Goal: Task Accomplishment & Management: Use online tool/utility

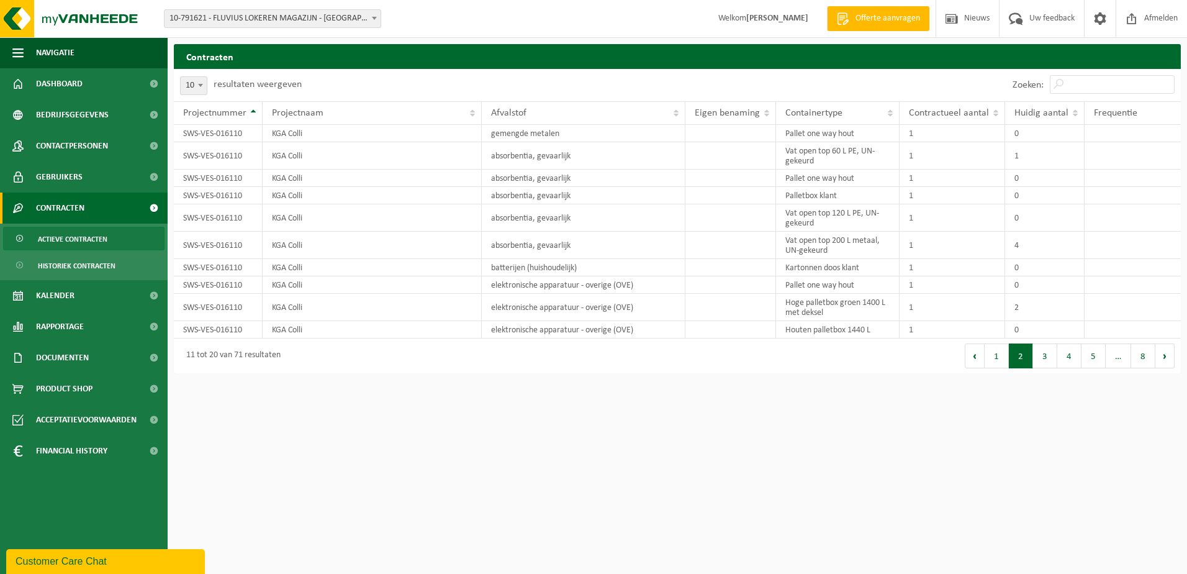
click at [366, 17] on span "10-791621 - FLUVIUS LOKEREN MAGAZIJN - [GEOGRAPHIC_DATA]" at bounding box center [273, 18] width 216 height 17
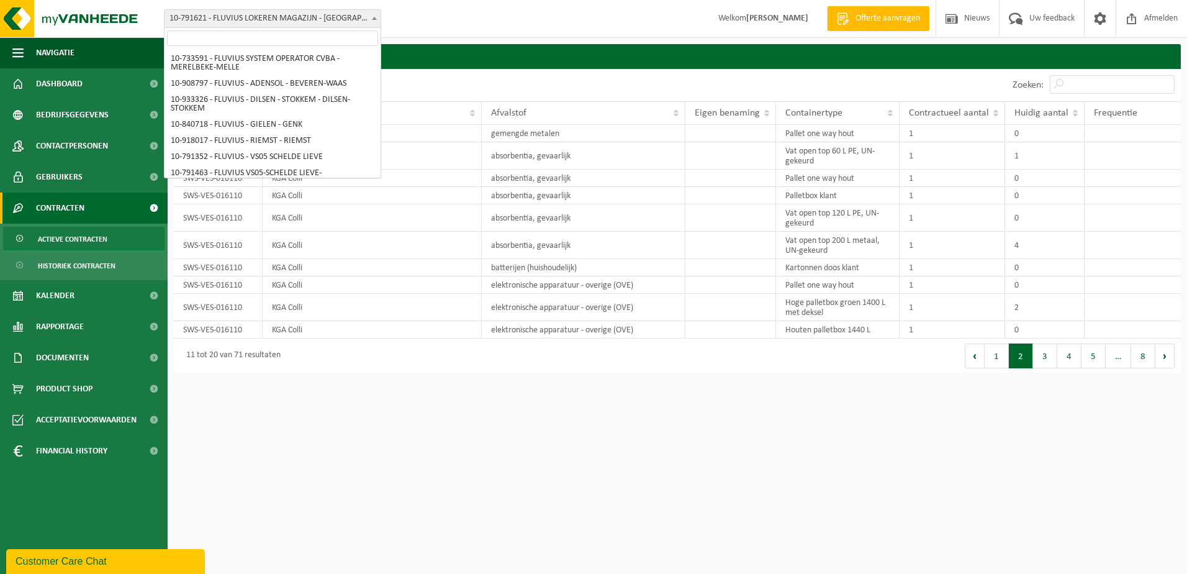
scroll to position [6736, 0]
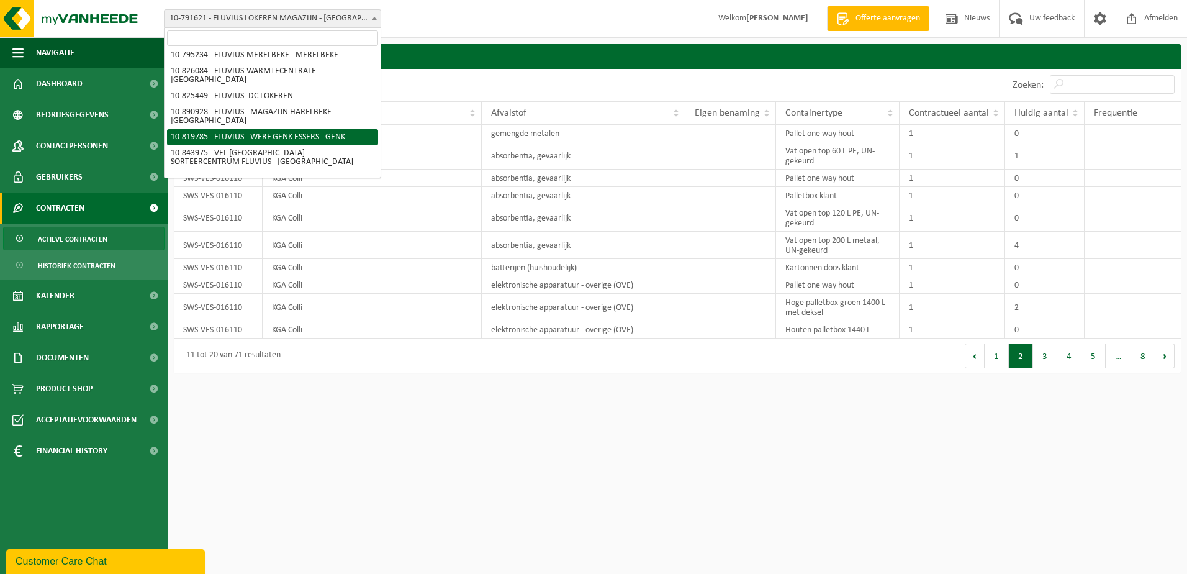
click at [321, 40] on input "search" at bounding box center [272, 38] width 211 height 16
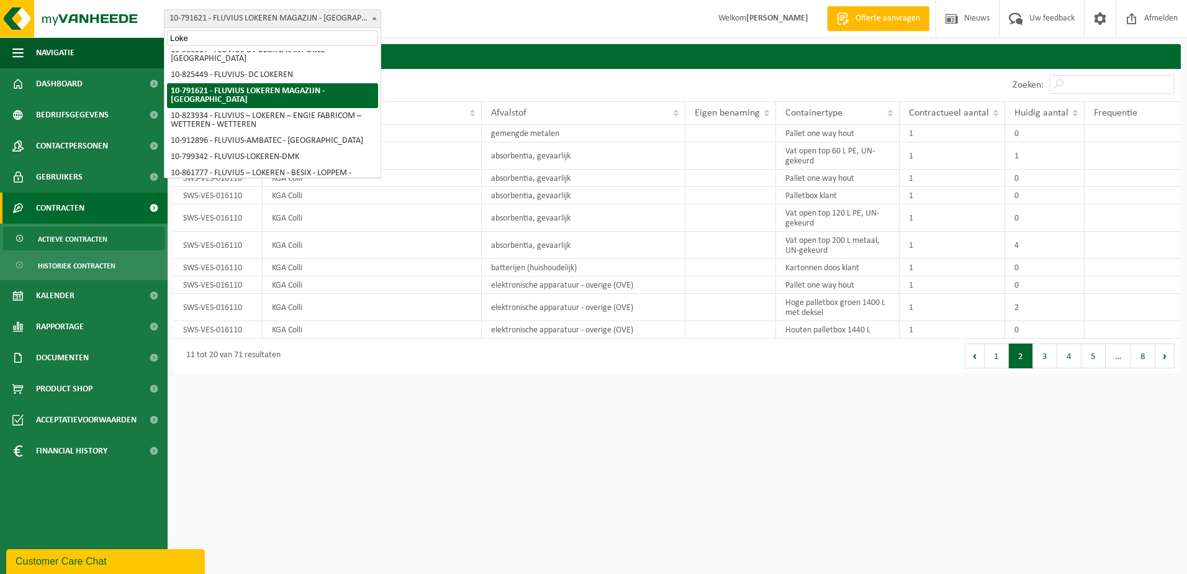
scroll to position [0, 0]
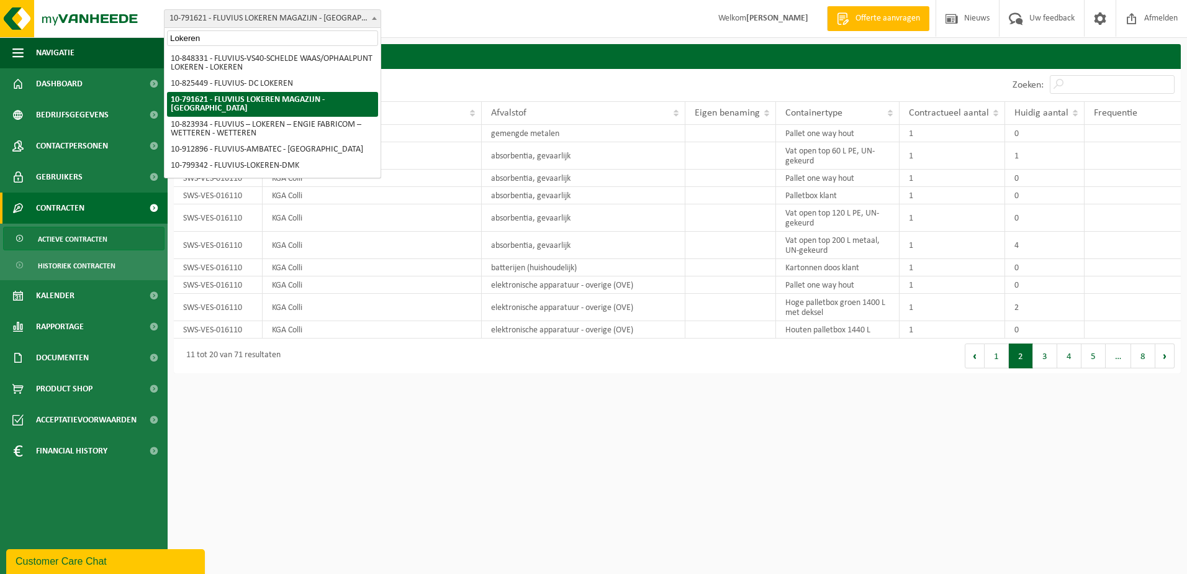
type input "Lokeren"
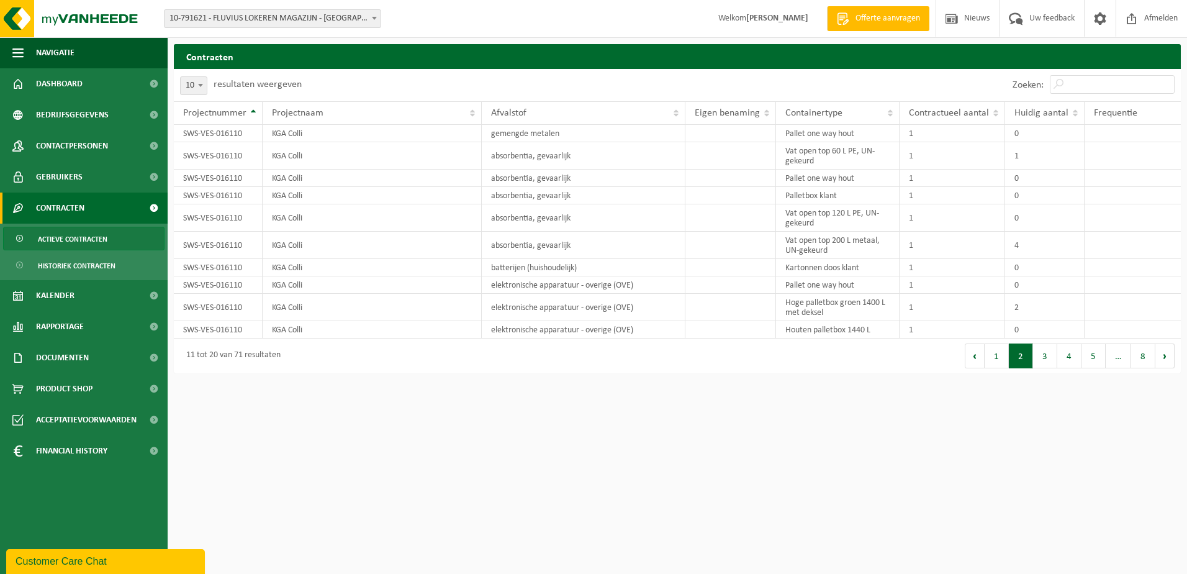
click at [55, 238] on span "Actieve contracten" at bounding box center [73, 239] width 70 height 24
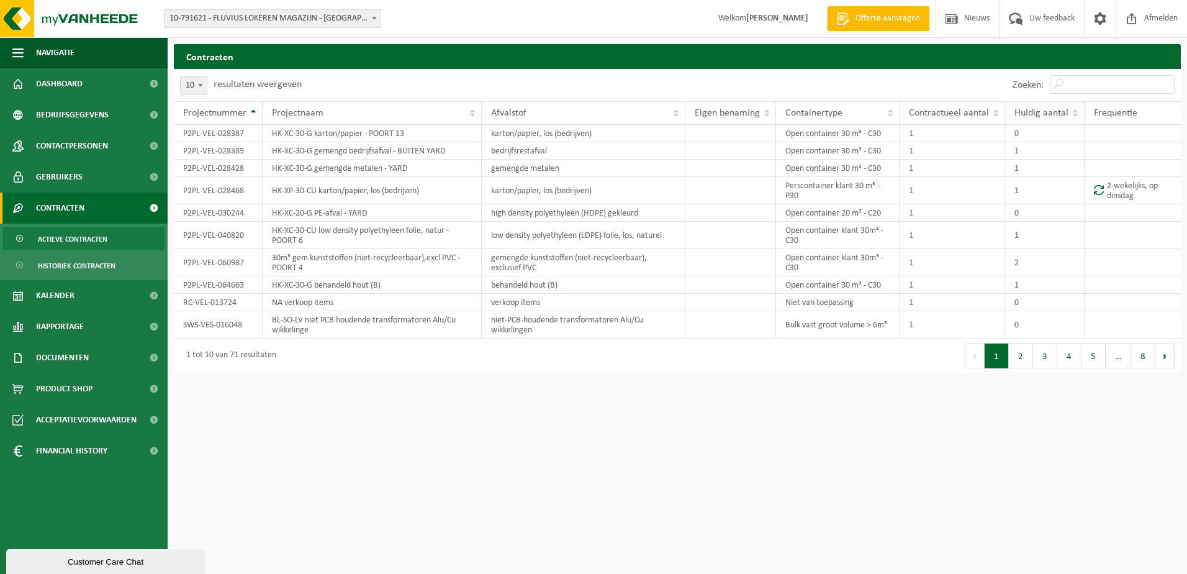
click at [1035, 114] on span "Huidig aantal" at bounding box center [1041, 113] width 54 height 10
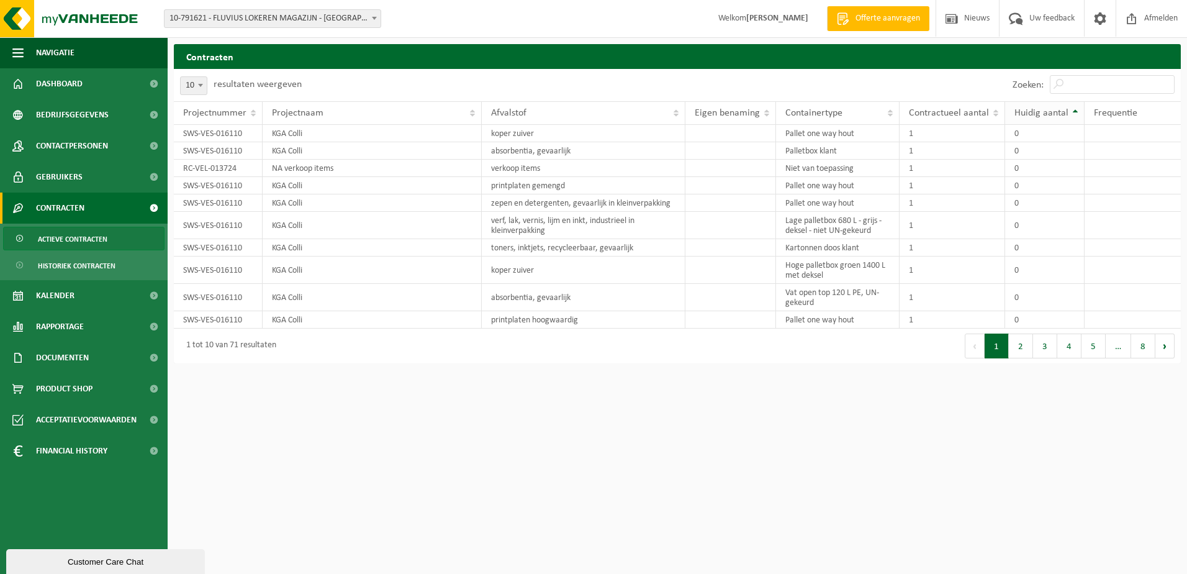
click at [1035, 114] on span "Huidig aantal" at bounding box center [1041, 113] width 54 height 10
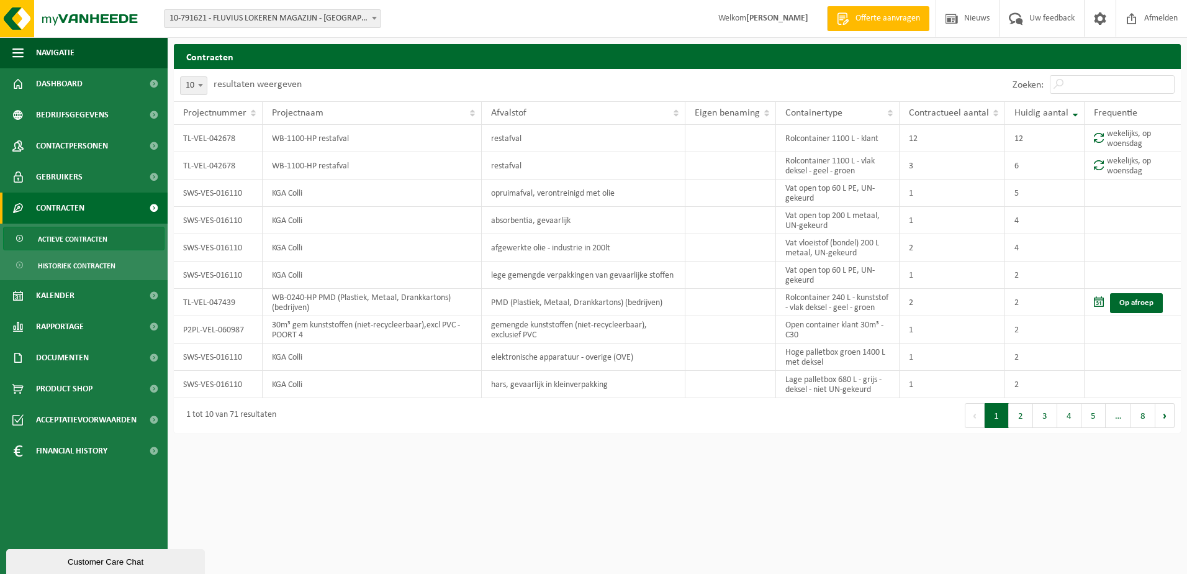
click at [371, 24] on span at bounding box center [374, 18] width 12 height 16
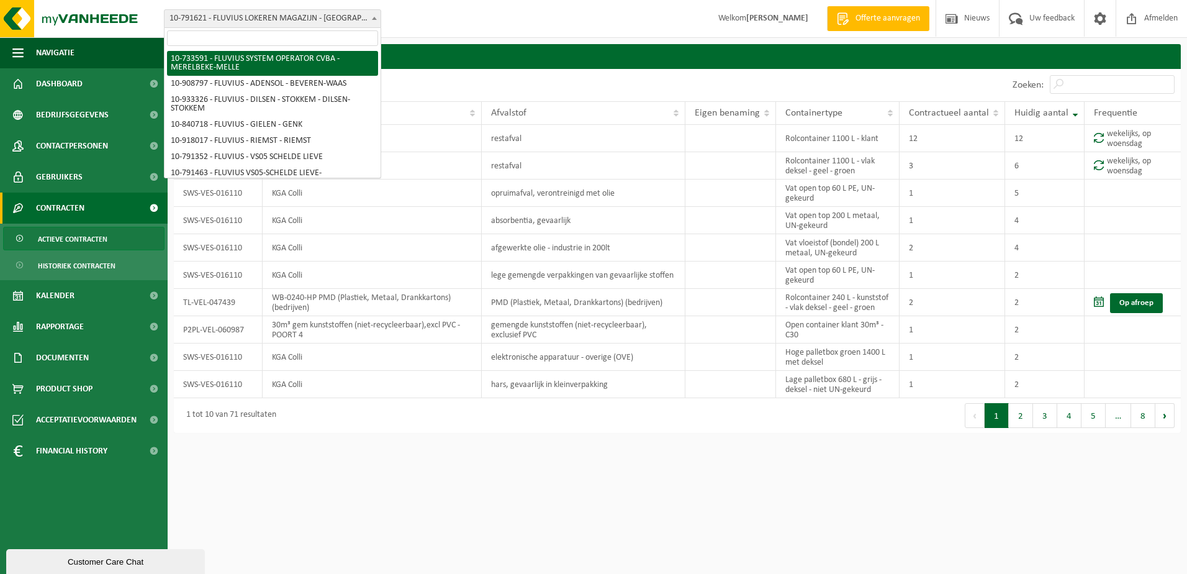
select select "20098"
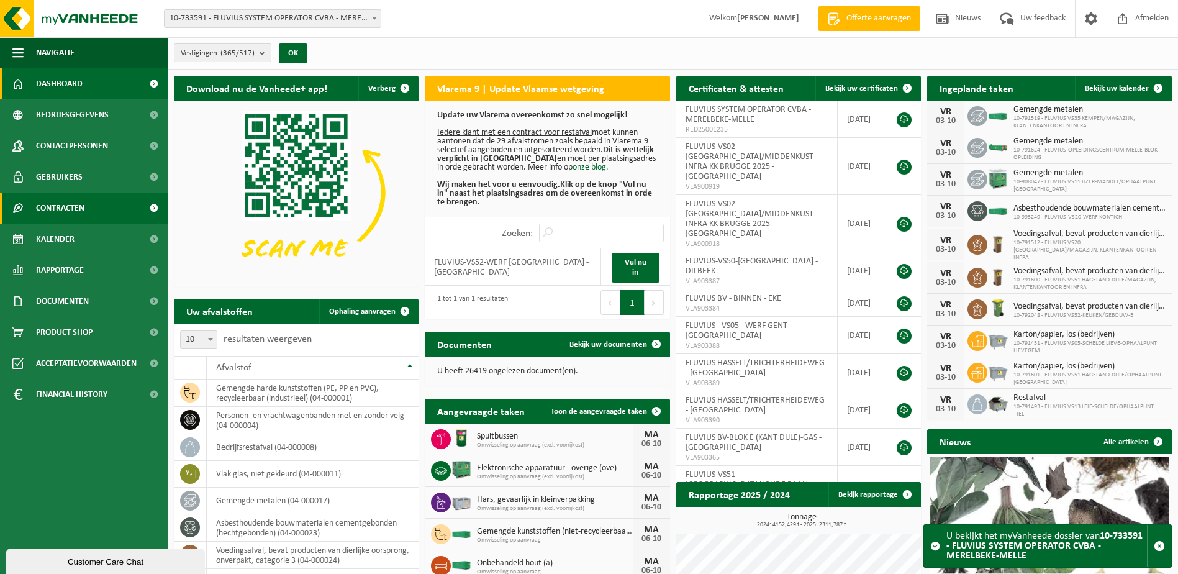
click at [61, 203] on span "Contracten" at bounding box center [60, 207] width 48 height 31
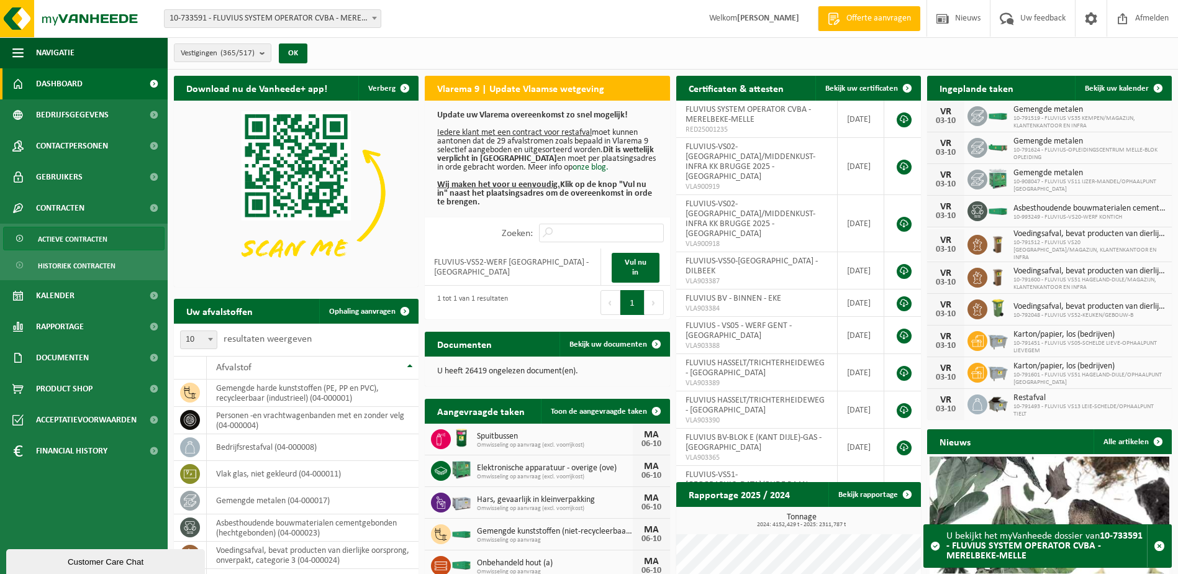
click at [74, 245] on span "Actieve contracten" at bounding box center [73, 239] width 70 height 24
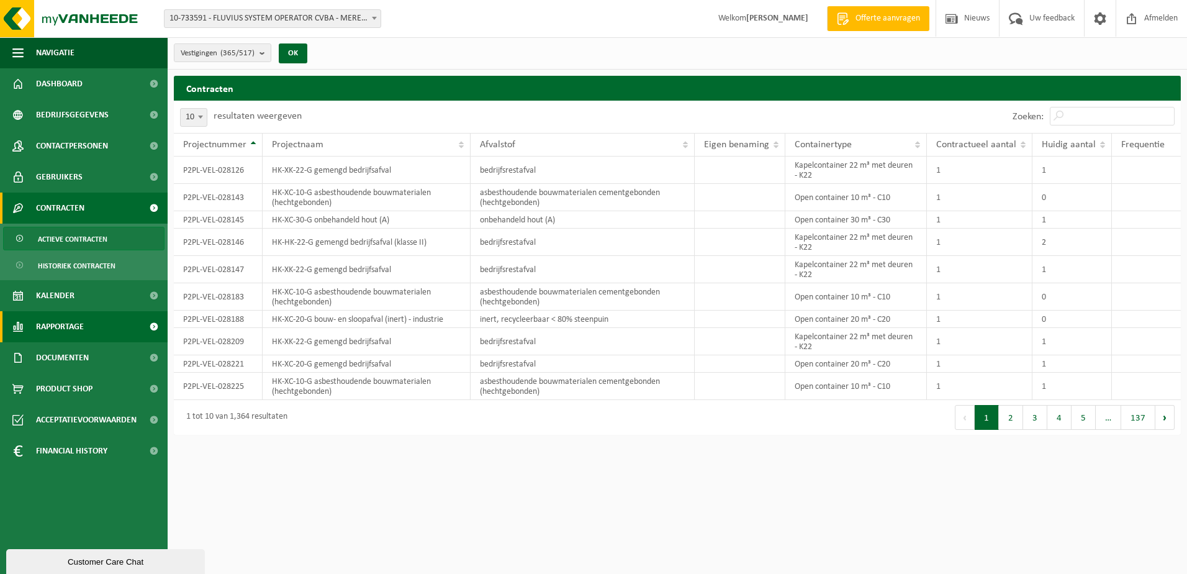
click at [65, 327] on span "Rapportage" at bounding box center [60, 326] width 48 height 31
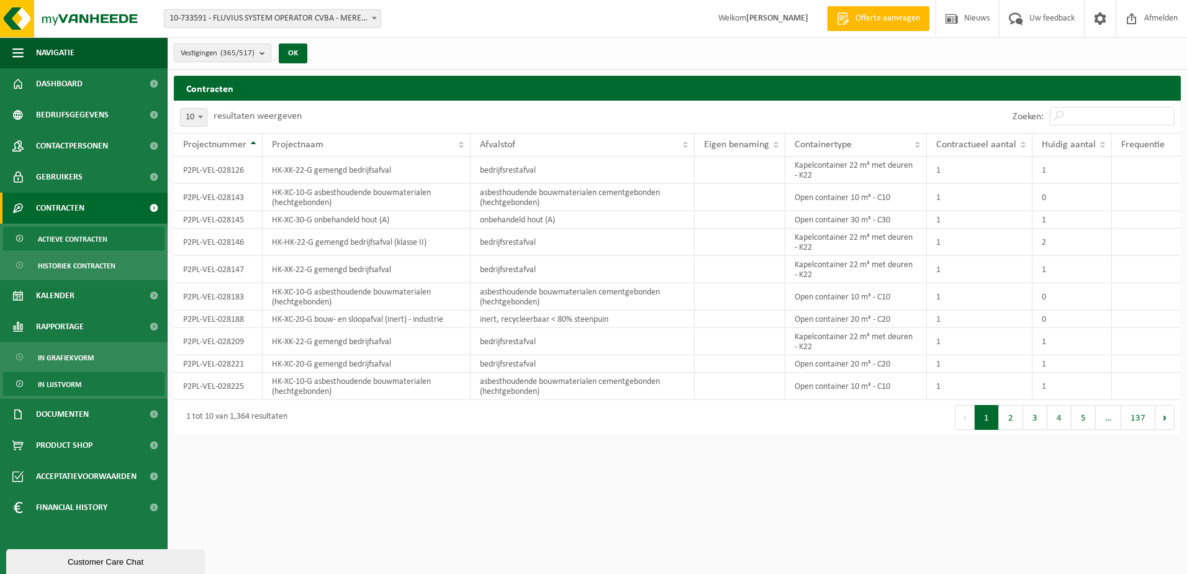
click at [51, 384] on span "In lijstvorm" at bounding box center [59, 384] width 43 height 24
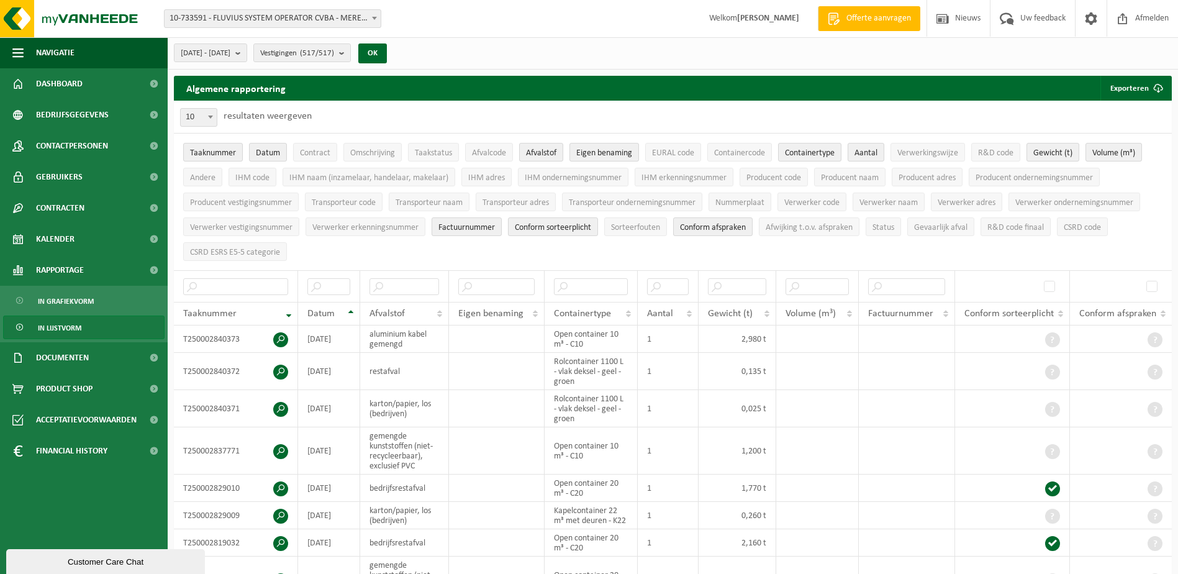
click at [378, 21] on span at bounding box center [374, 18] width 12 height 16
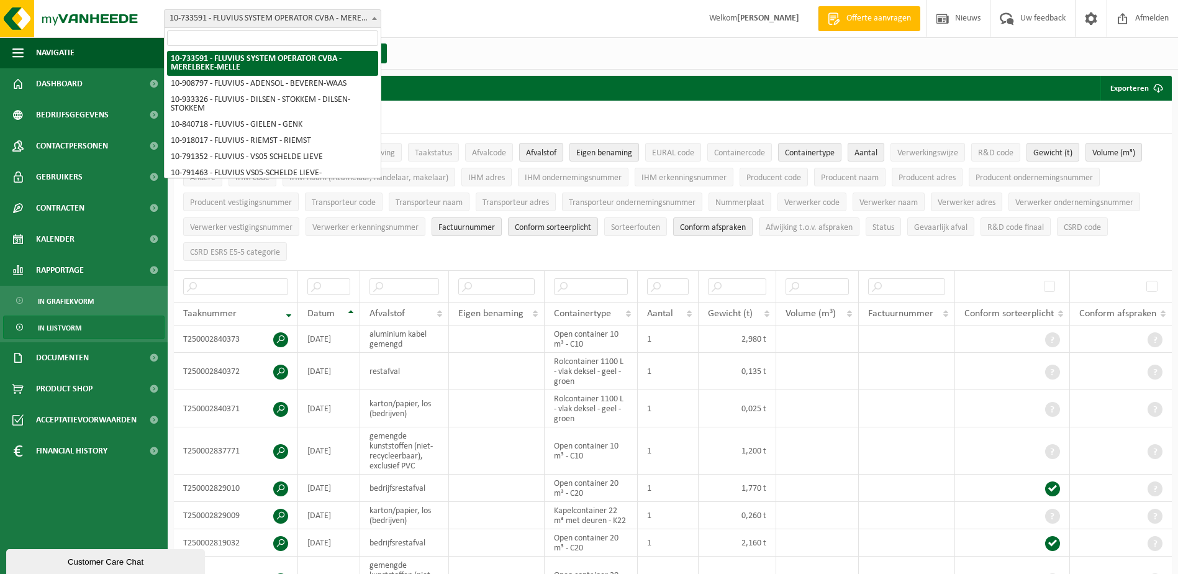
click at [345, 38] on input "search" at bounding box center [272, 38] width 211 height 16
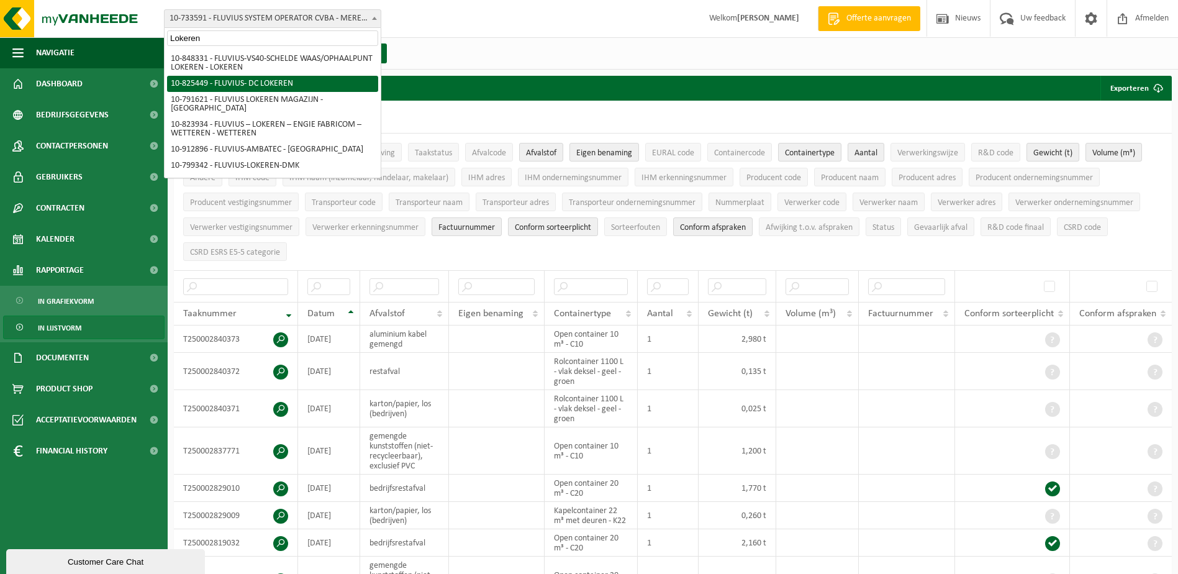
type input "Lokeren"
select select "85365"
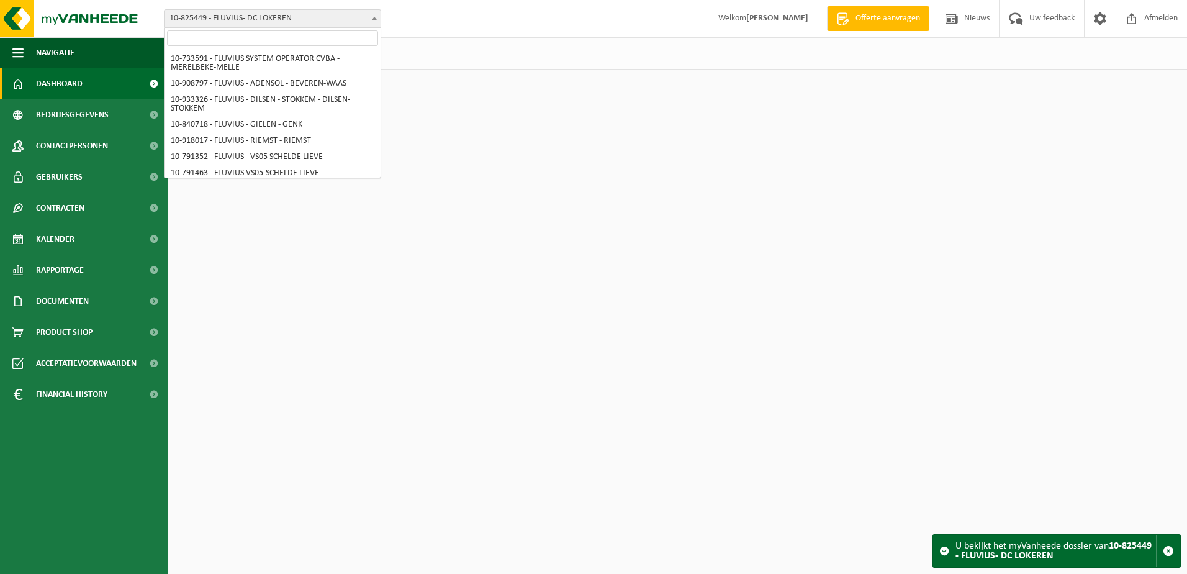
click at [366, 19] on span "10-825449 - FLUVIUS- DC LOKEREN" at bounding box center [273, 18] width 216 height 17
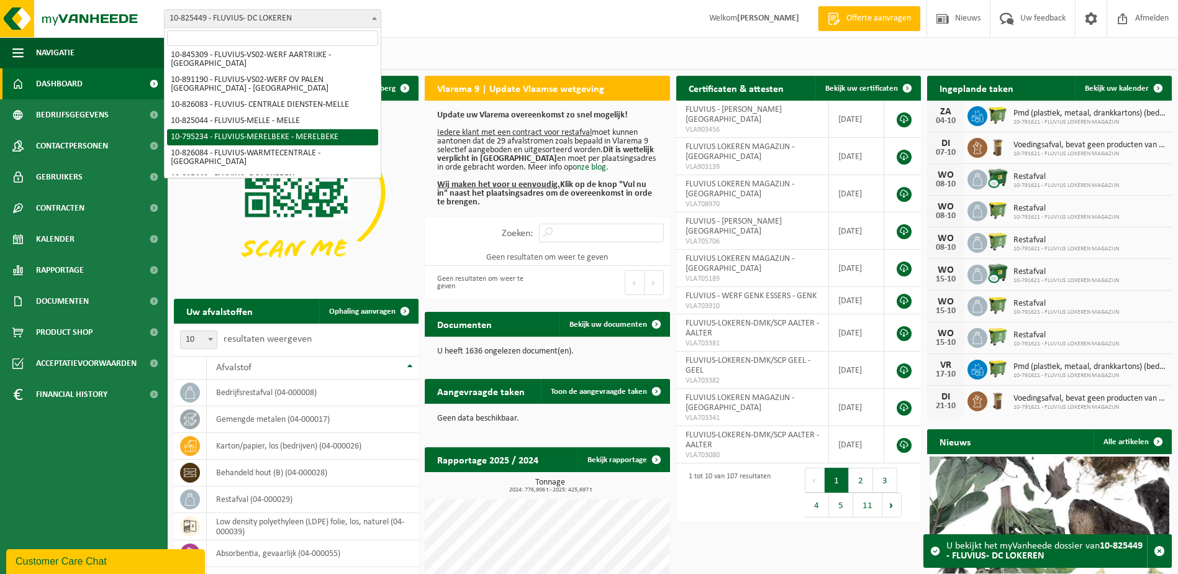
click at [331, 40] on input "search" at bounding box center [272, 38] width 211 height 16
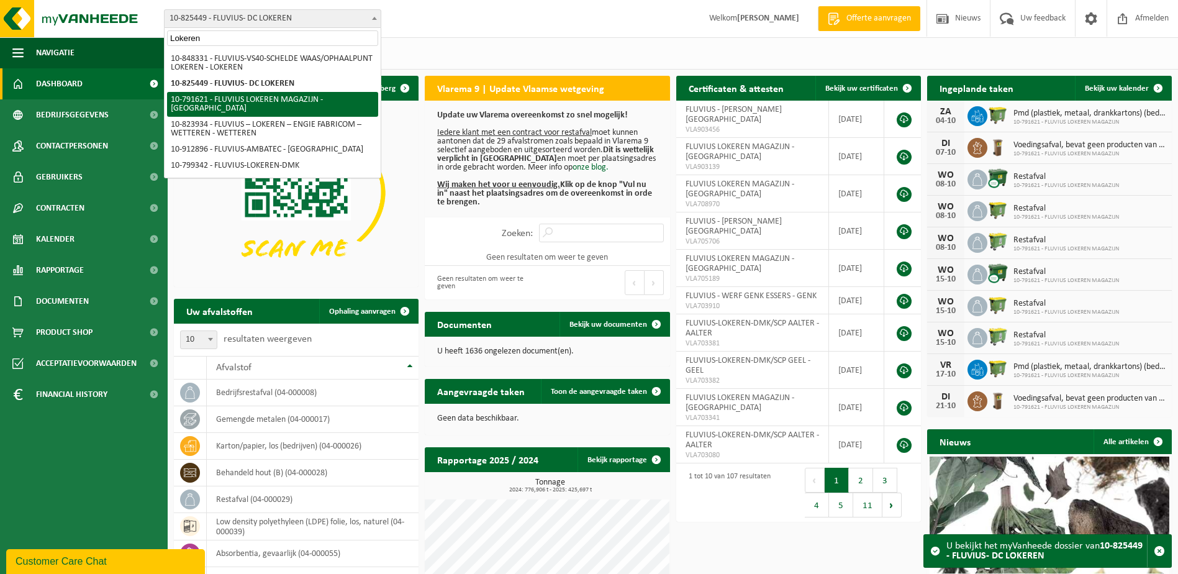
type input "Lokeren"
select select "30279"
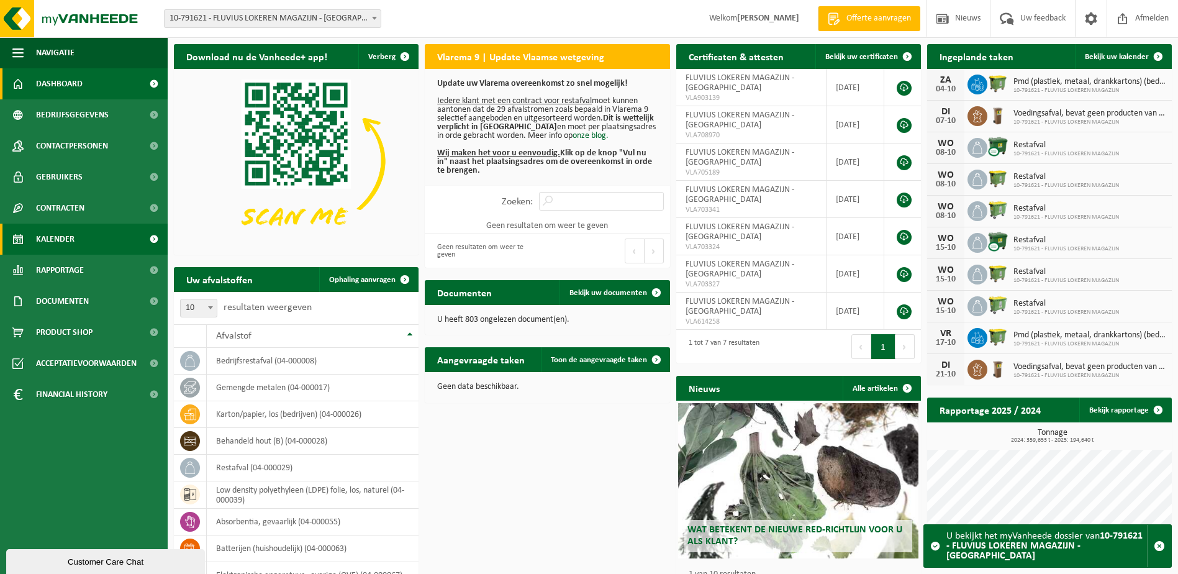
click at [59, 231] on span "Kalender" at bounding box center [55, 238] width 38 height 31
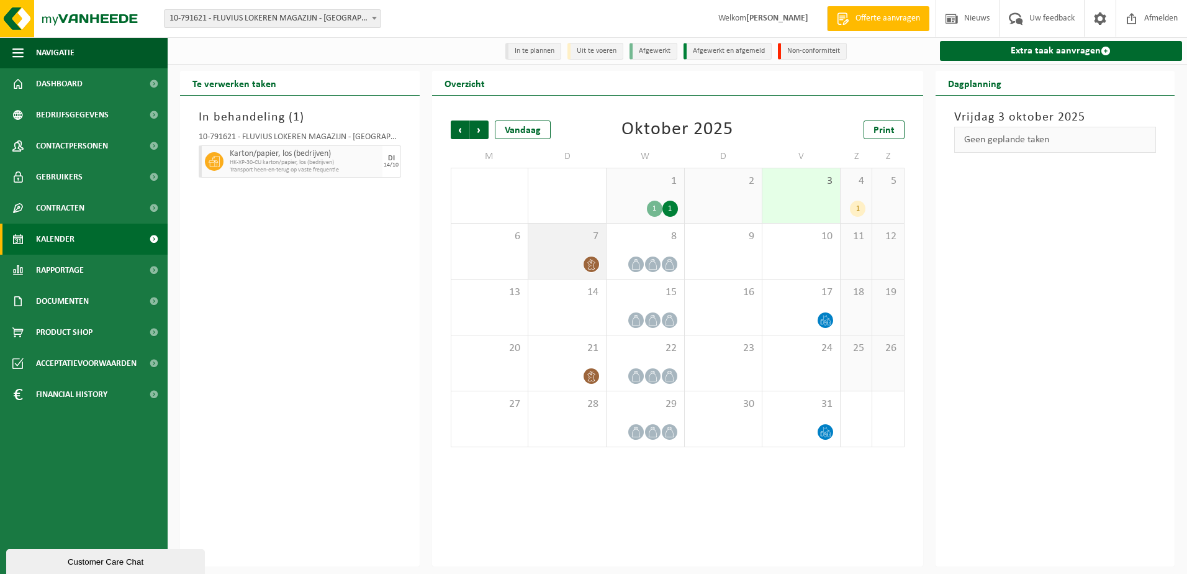
click at [569, 264] on div at bounding box center [567, 264] width 65 height 17
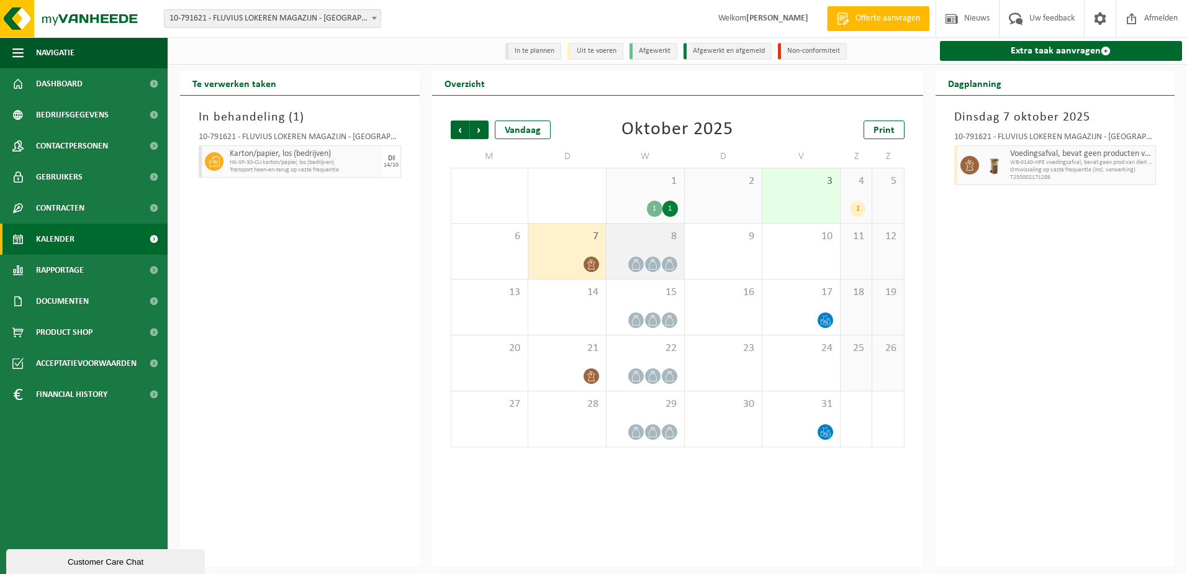
click at [648, 251] on div "8" at bounding box center [646, 250] width 78 height 55
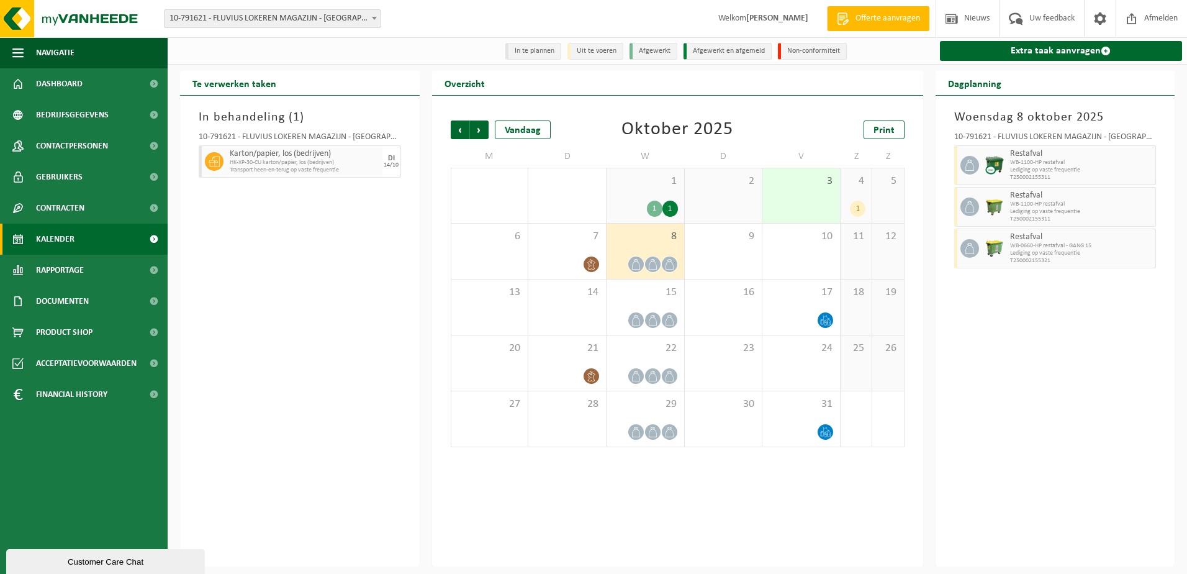
click at [673, 184] on span "1" at bounding box center [645, 181] width 65 height 14
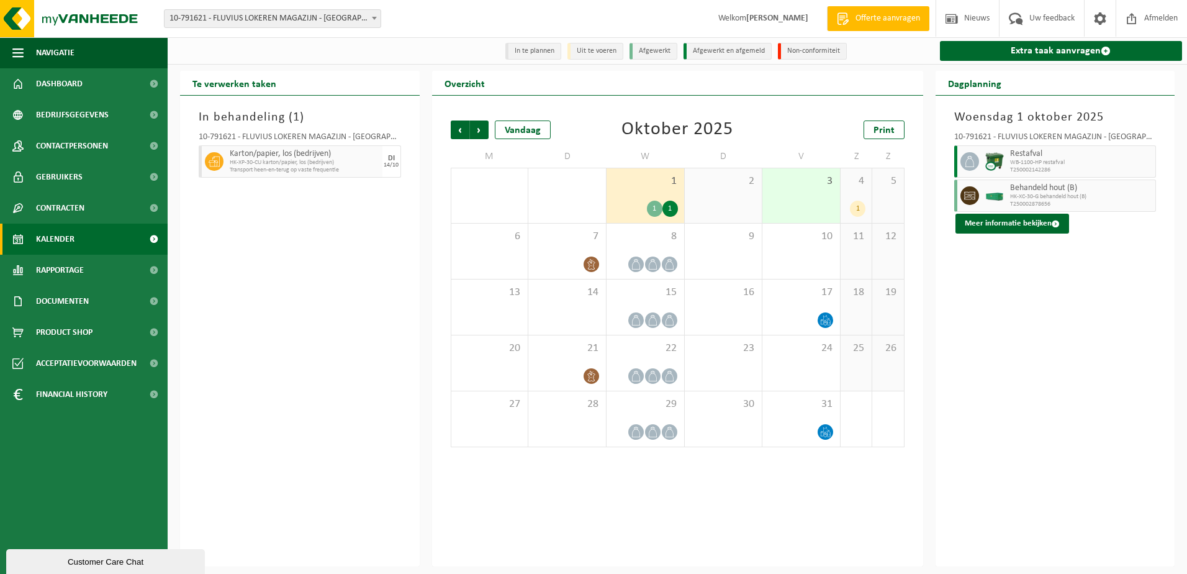
click at [497, 192] on div "29" at bounding box center [489, 195] width 77 height 55
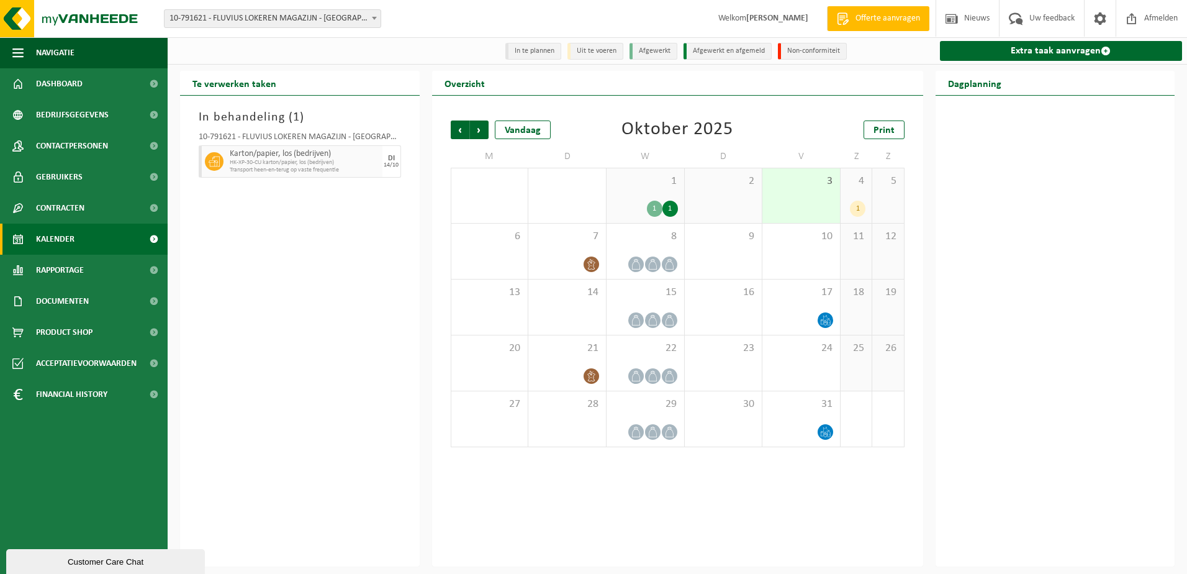
click at [496, 201] on div "29" at bounding box center [489, 195] width 77 height 55
click at [551, 199] on div "30 1" at bounding box center [567, 195] width 78 height 55
click at [1068, 48] on link "Extra taak aanvragen" at bounding box center [1061, 51] width 243 height 20
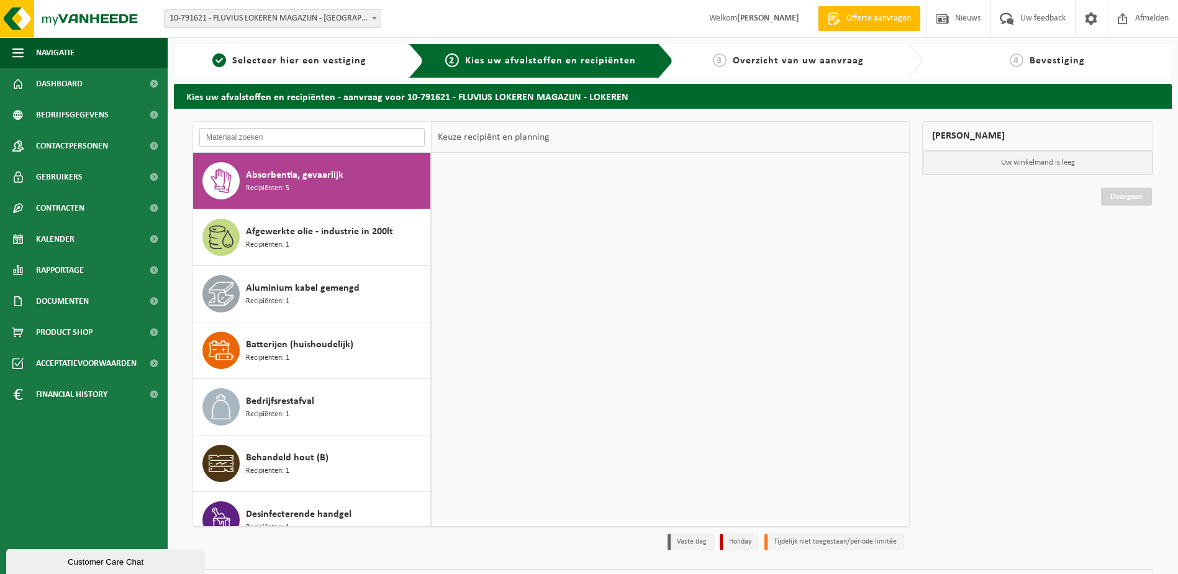
click at [386, 143] on input "text" at bounding box center [311, 137] width 225 height 19
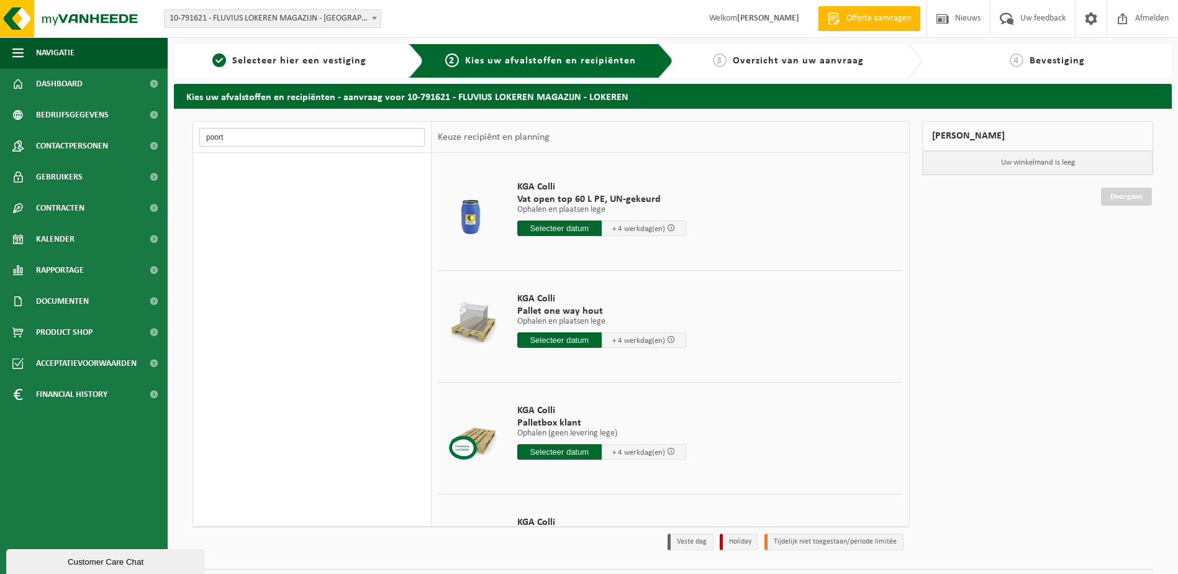
type input "poort 6"
drag, startPoint x: 260, startPoint y: 141, endPoint x: 129, endPoint y: 135, distance: 131.8
click at [129, 135] on div "Navigatie Offerte aanvragen Nieuws Uw feedback Afmelden Dashboard Bedrijfsgegev…" at bounding box center [589, 303] width 1178 height 607
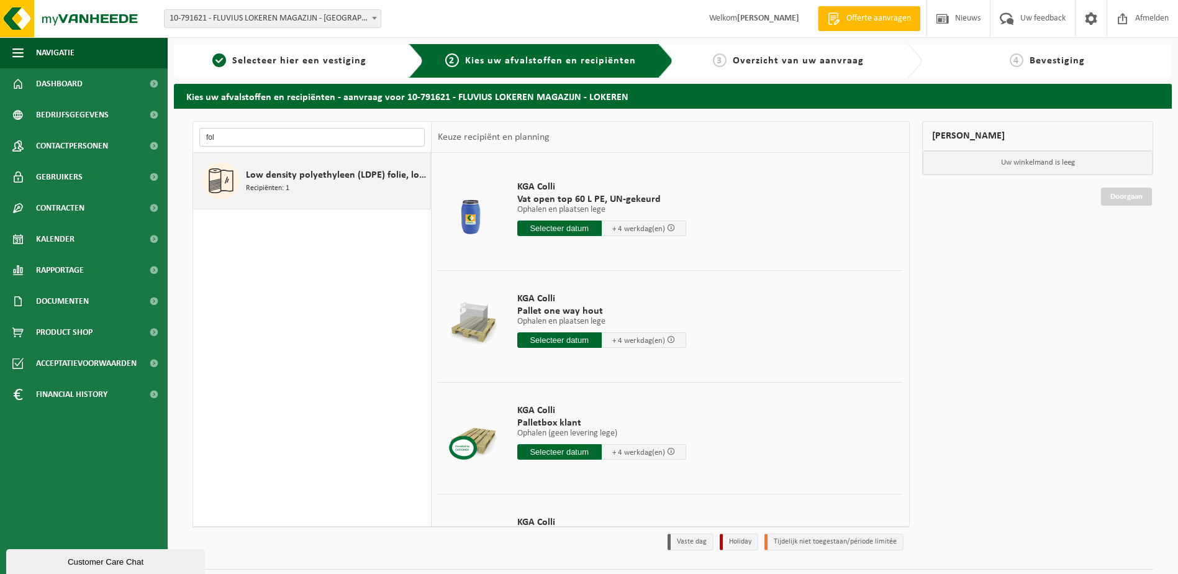
type input "fol"
click at [287, 179] on span "Low density polyethyleen (LDPE) folie, los, naturel" at bounding box center [336, 175] width 181 height 15
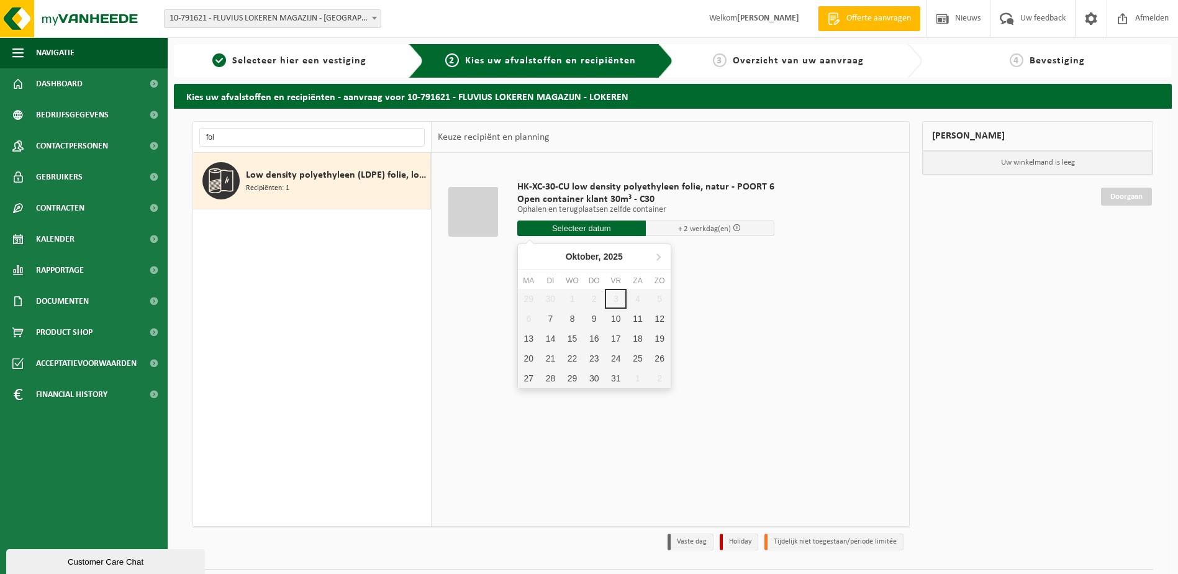
click at [587, 223] on input "text" at bounding box center [581, 228] width 129 height 16
click at [549, 320] on div "7" at bounding box center [550, 319] width 22 height 20
type input "Van 2025-10-07"
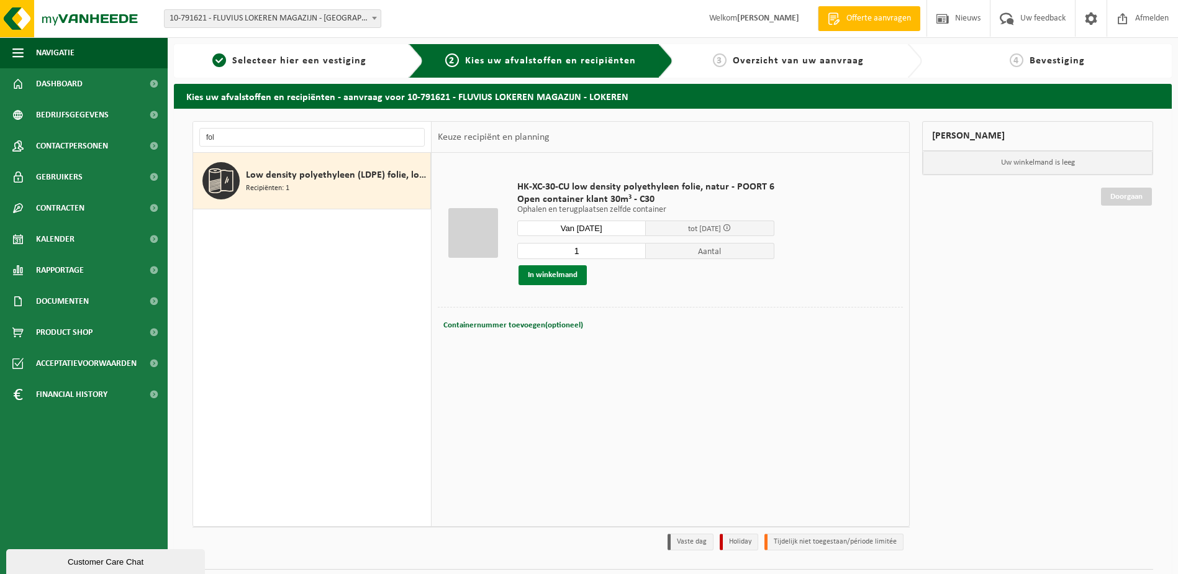
click at [580, 273] on button "In winkelmand" at bounding box center [552, 275] width 68 height 20
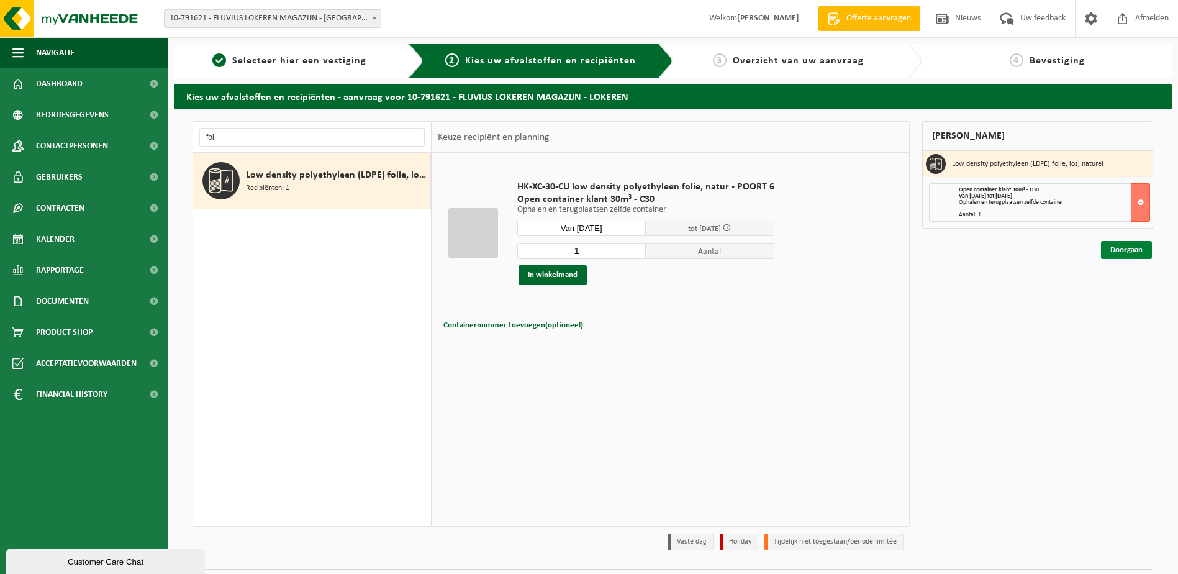
click at [1127, 251] on link "Doorgaan" at bounding box center [1126, 250] width 51 height 18
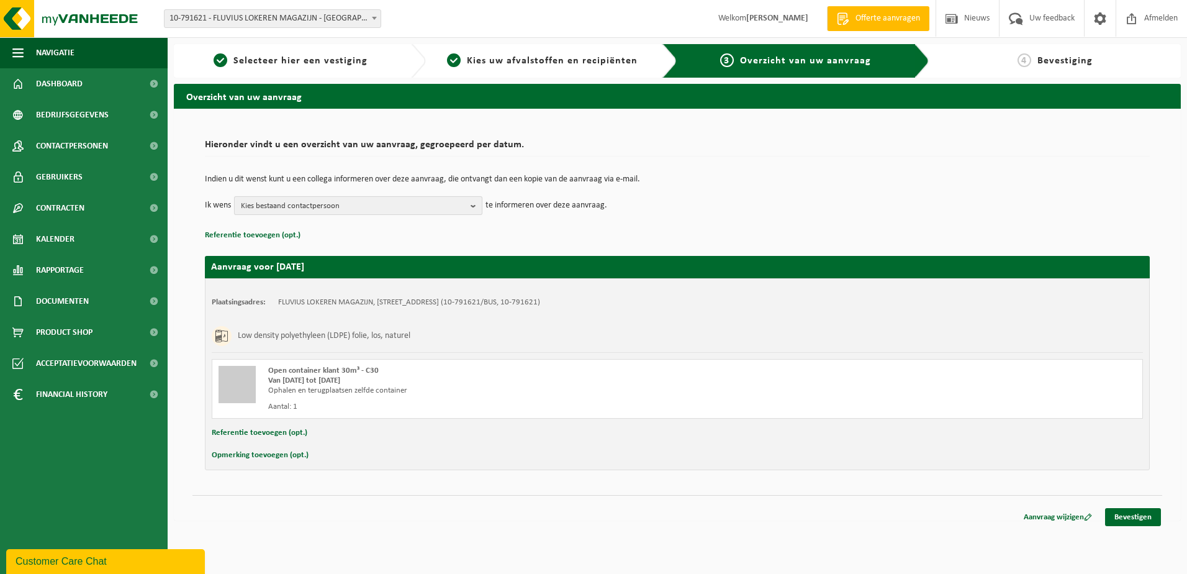
click at [474, 204] on b "button" at bounding box center [476, 205] width 11 height 17
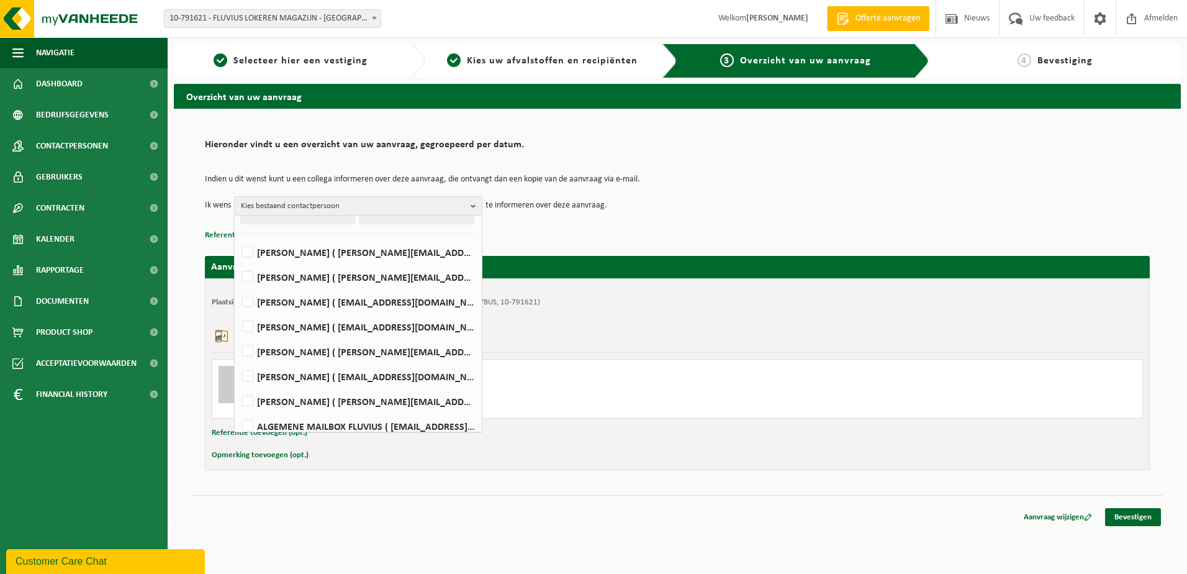
scroll to position [62, 0]
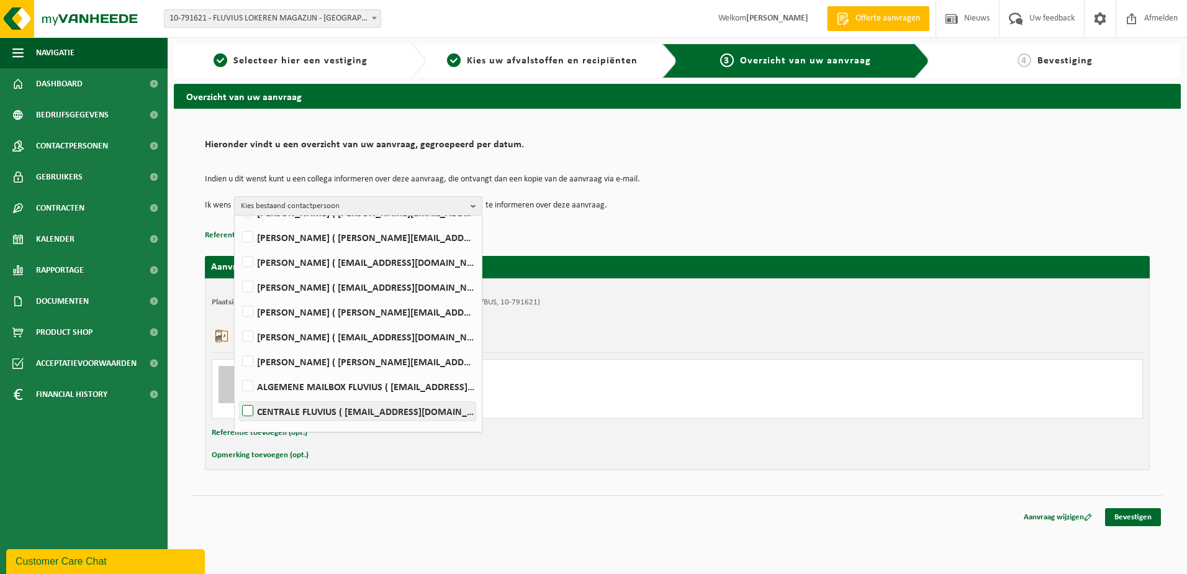
click at [252, 409] on label "CENTRALE FLUVIUS ( [EMAIL_ADDRESS][DOMAIN_NAME] )" at bounding box center [358, 411] width 236 height 19
click at [238, 395] on input "CENTRALE FLUVIUS ( [EMAIL_ADDRESS][DOMAIN_NAME] )" at bounding box center [237, 395] width 1 height 1
checkbox input "true"
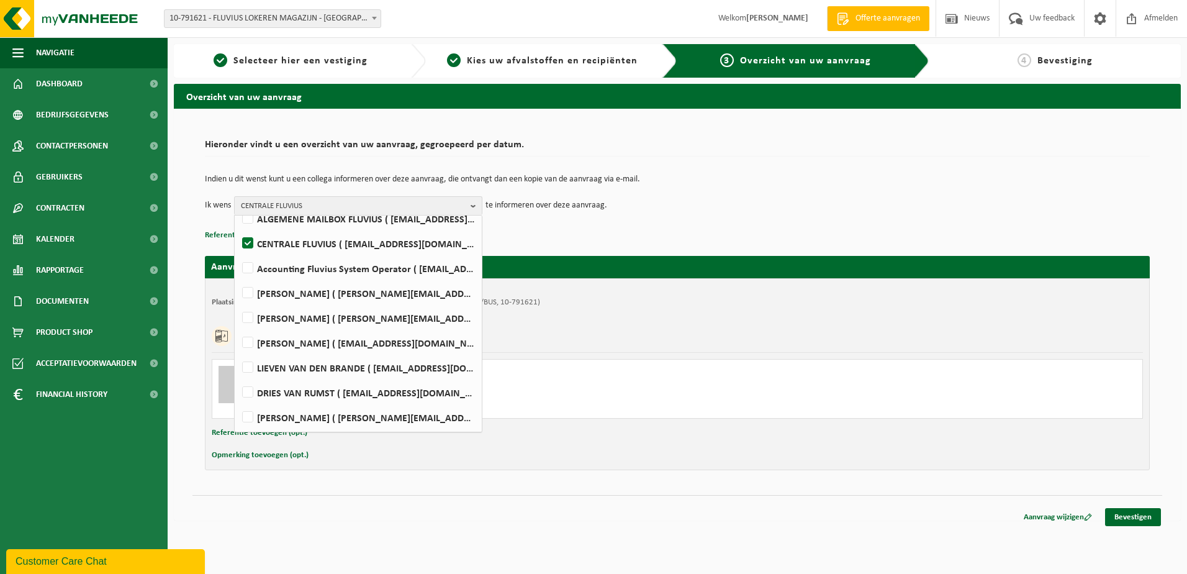
scroll to position [248, 0]
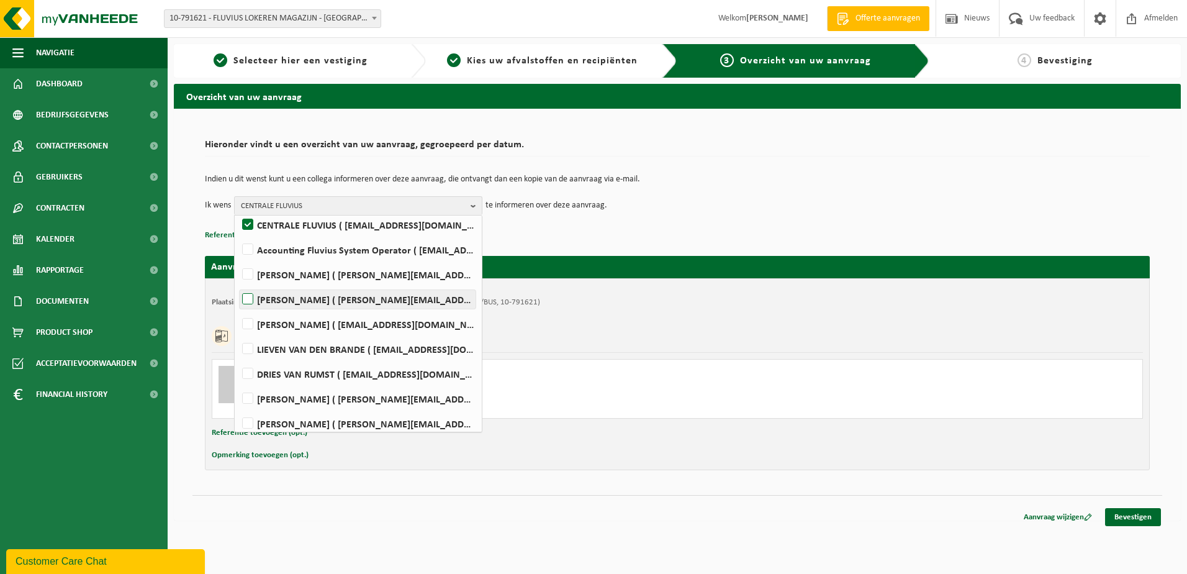
click at [249, 300] on label "[PERSON_NAME] ( [PERSON_NAME][EMAIL_ADDRESS][DOMAIN_NAME] )" at bounding box center [358, 299] width 236 height 19
click at [238, 284] on input "[PERSON_NAME] ( [PERSON_NAME][EMAIL_ADDRESS][DOMAIN_NAME] )" at bounding box center [237, 283] width 1 height 1
checkbox input "true"
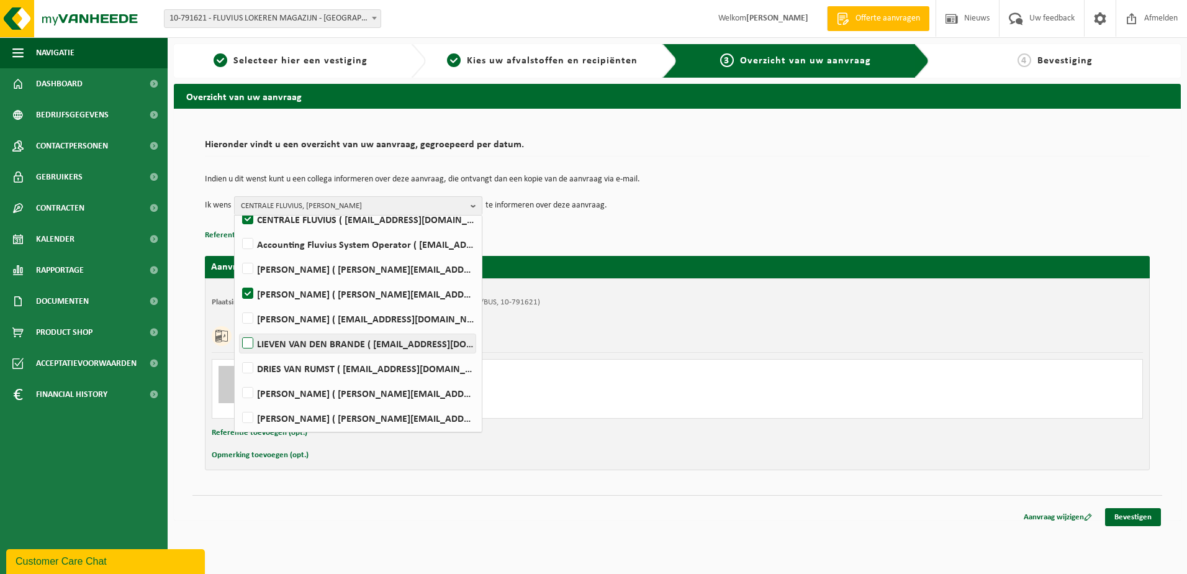
scroll to position [255, 0]
click at [842, 319] on div "Plaatsingsadres: FLUVIUS LOKEREN MAGAZIJN, [STREET_ADDRESS] (10-791621/BUS, 10-…" at bounding box center [677, 374] width 945 height 192
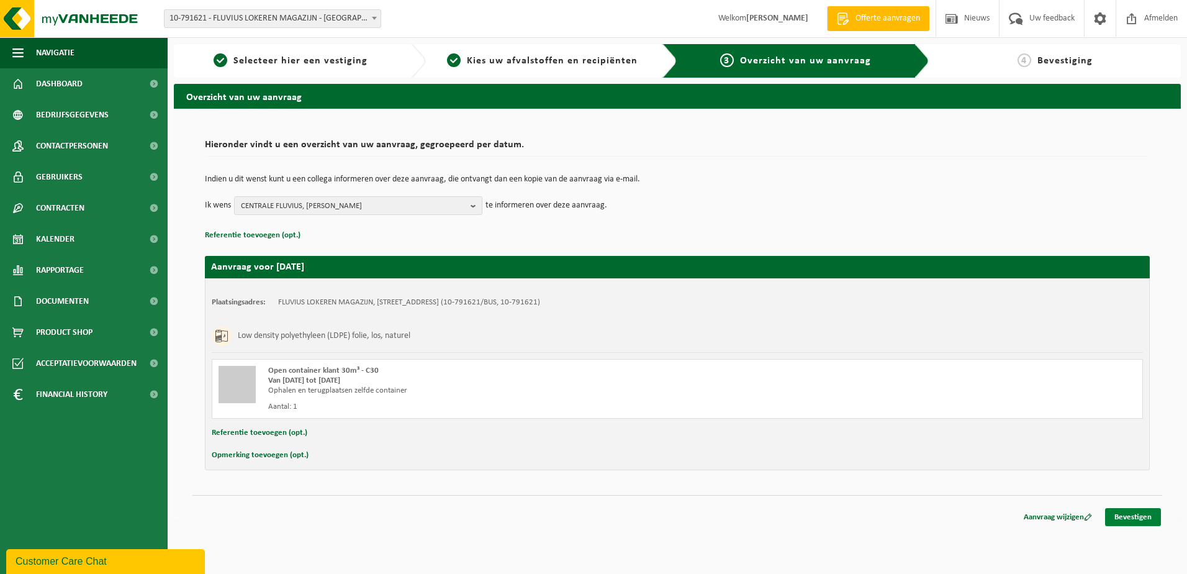
click at [1128, 514] on link "Bevestigen" at bounding box center [1133, 517] width 56 height 18
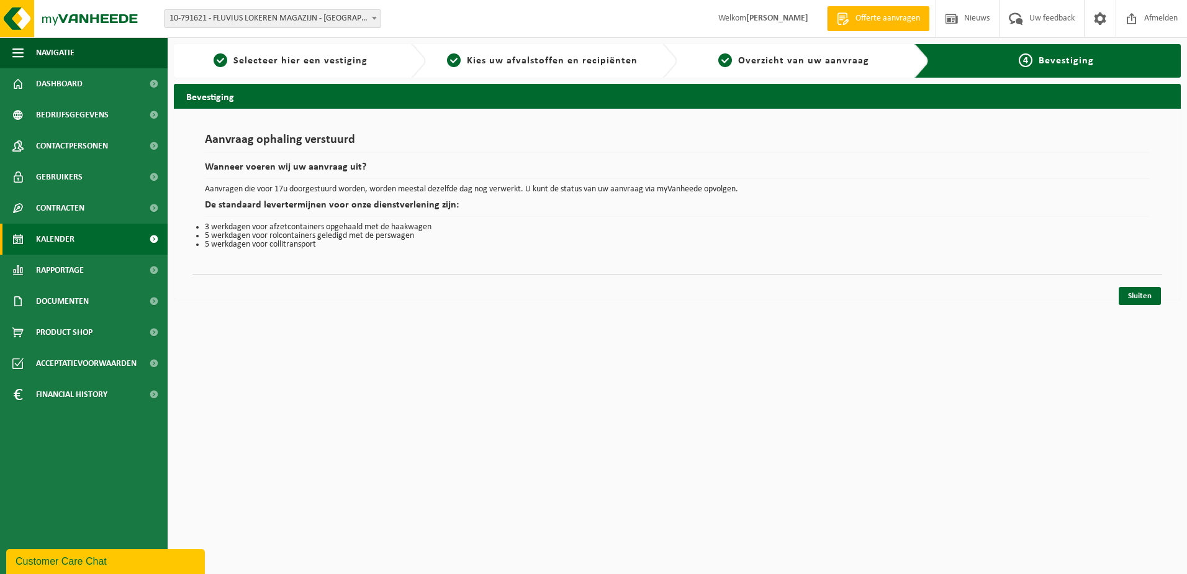
click at [59, 228] on span "Kalender" at bounding box center [55, 238] width 38 height 31
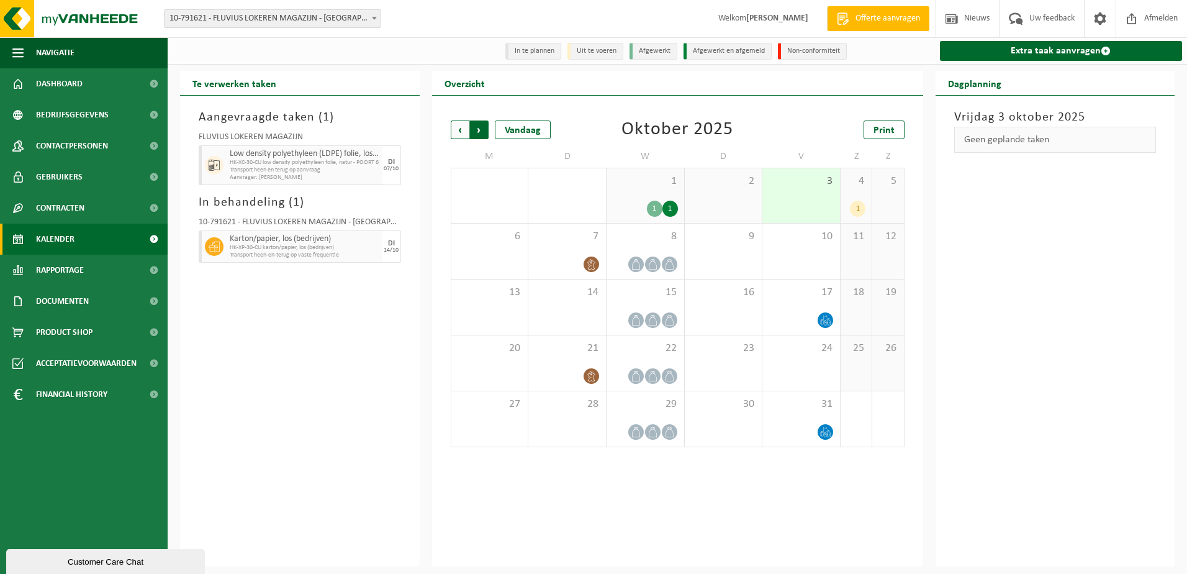
click at [451, 133] on span "Vorige" at bounding box center [460, 129] width 19 height 19
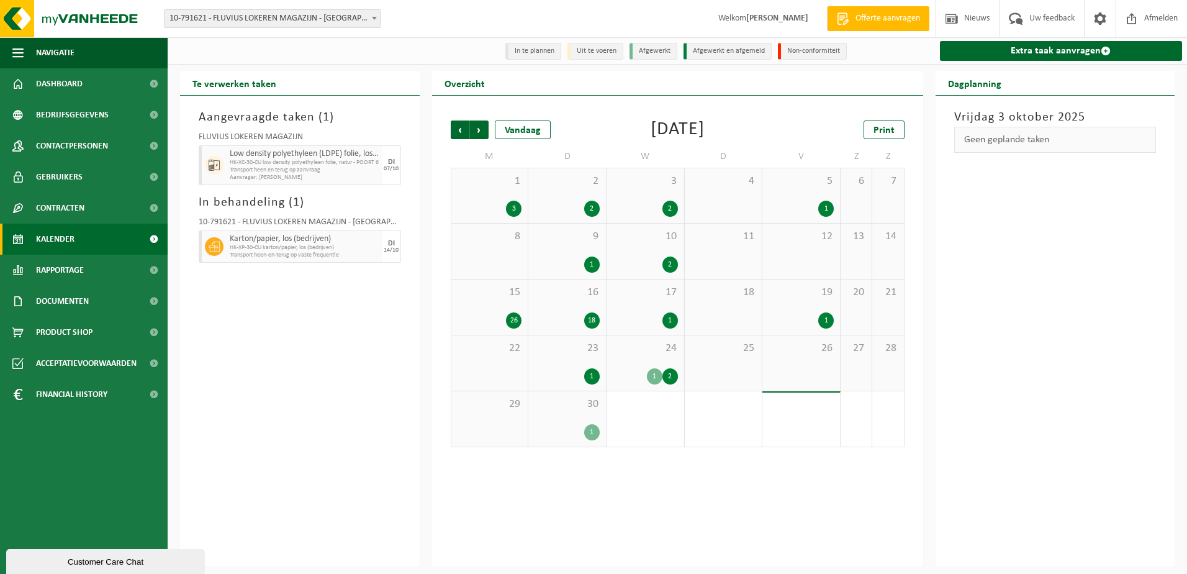
click at [618, 369] on div "1 2" at bounding box center [645, 376] width 65 height 16
